Goal: Check status: Check status

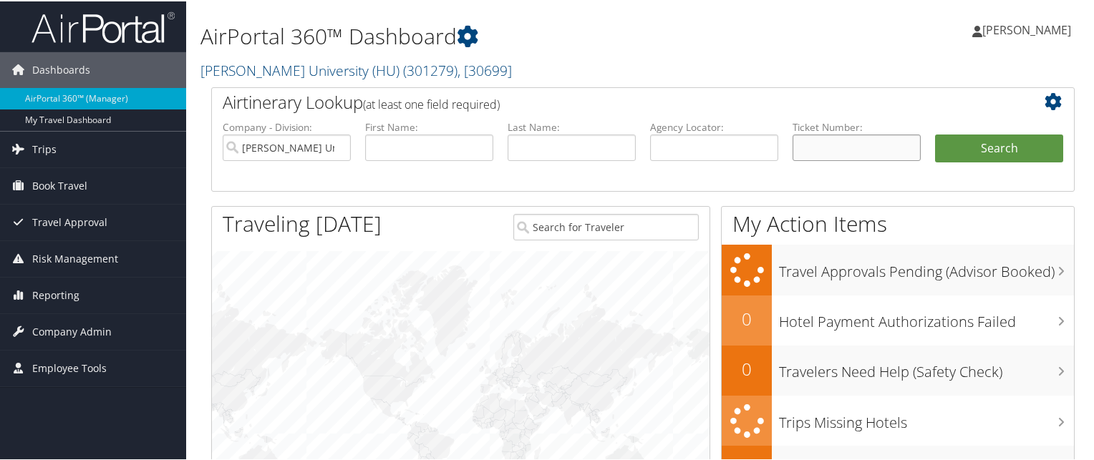
click at [826, 137] on input "text" at bounding box center [856, 146] width 128 height 26
click at [710, 141] on input "text" at bounding box center [714, 146] width 128 height 26
paste input "C0946Z"
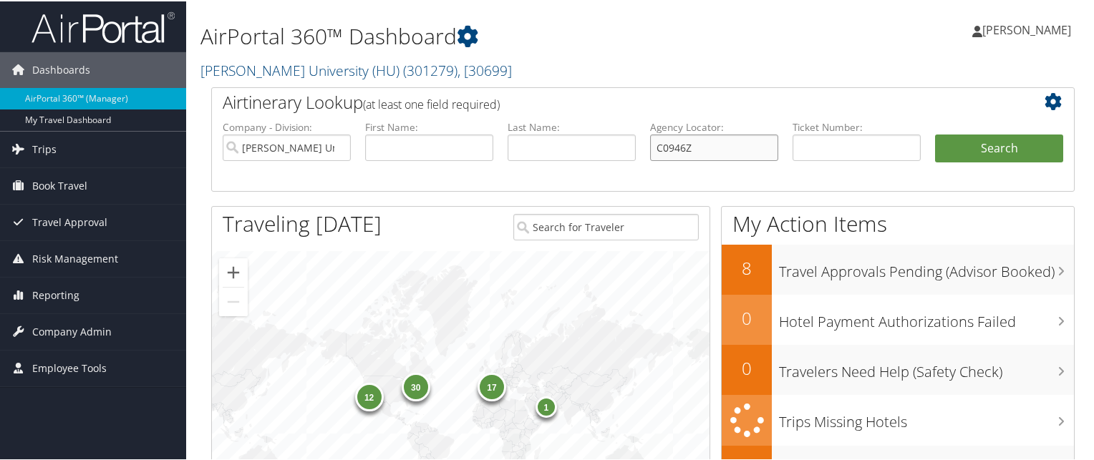
type input "C0946Z"
click at [935, 133] on button "Search" at bounding box center [999, 147] width 128 height 29
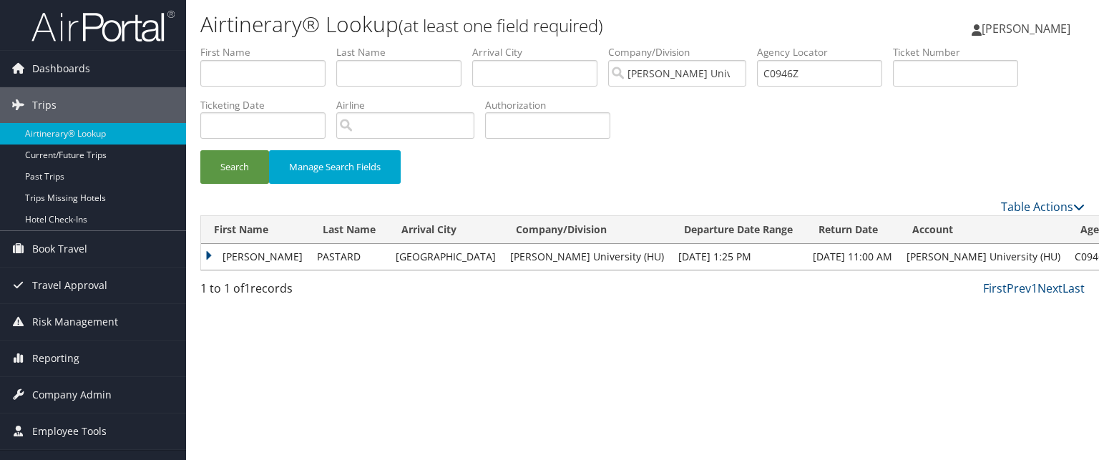
click at [214, 256] on td "WILLOW DURAND" at bounding box center [255, 257] width 109 height 26
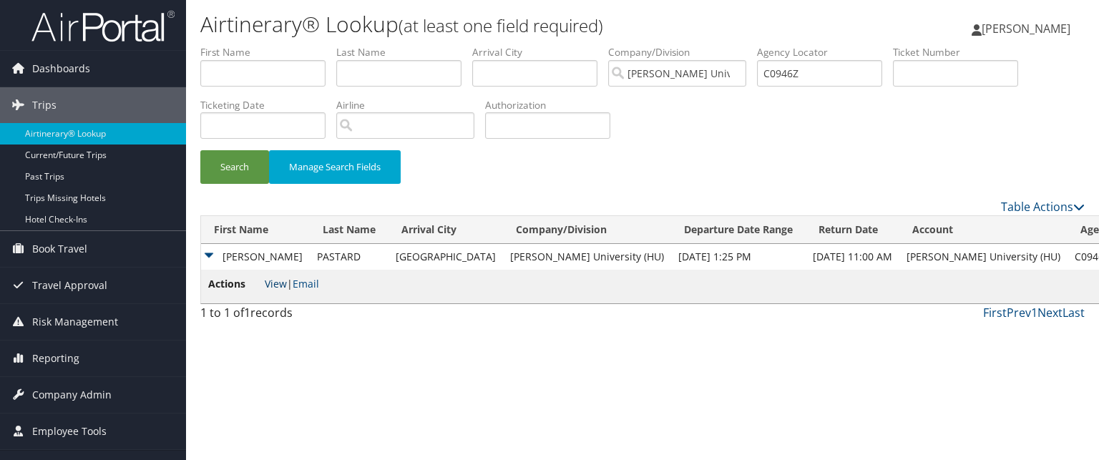
click at [278, 287] on link "View" at bounding box center [276, 284] width 22 height 14
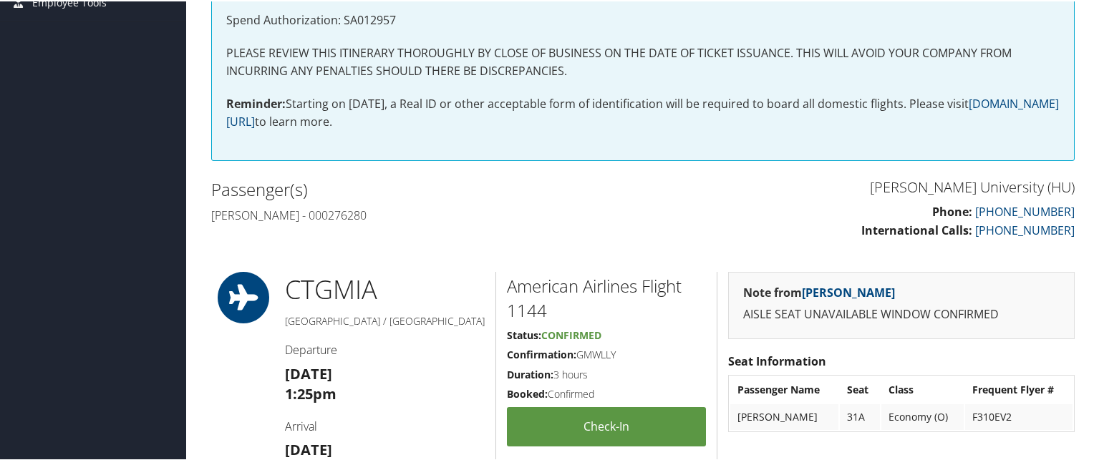
scroll to position [328, 0]
